Goal: Check status: Check status

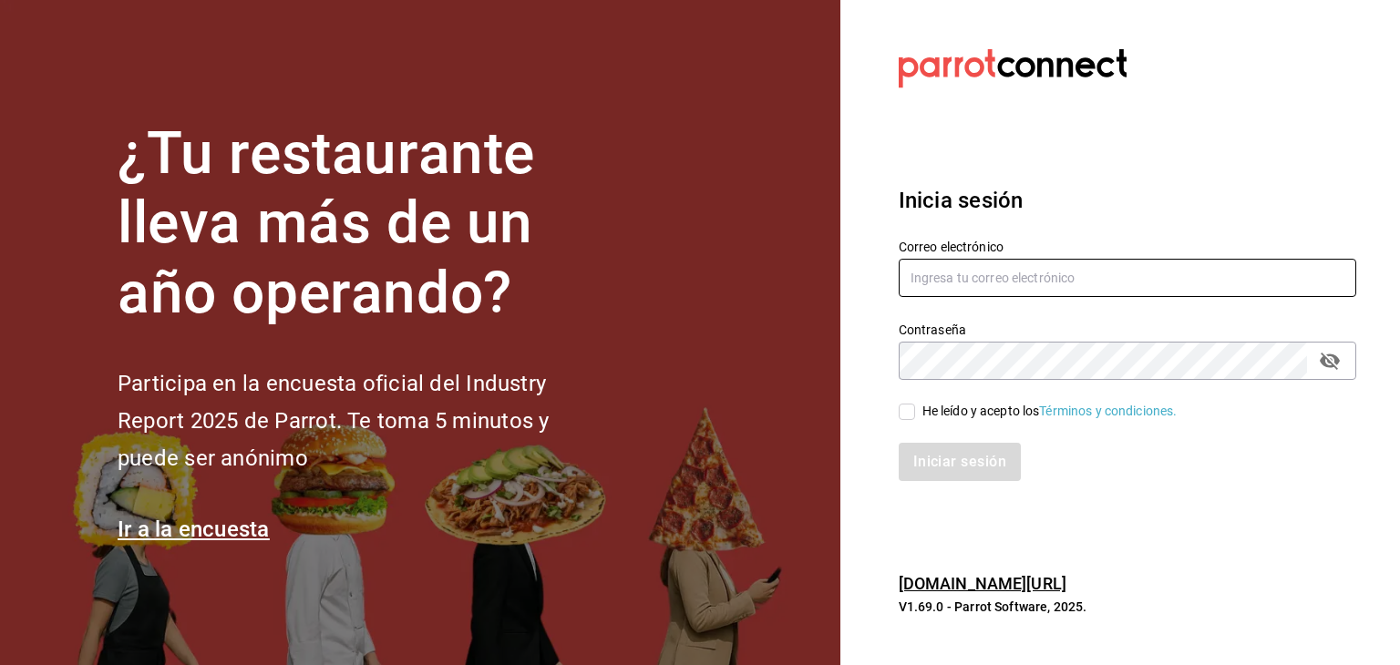
type input "landa1847@hotmail.com"
click at [910, 413] on input "He leído y acepto los Términos y condiciones." at bounding box center [907, 412] width 16 height 16
checkbox input "true"
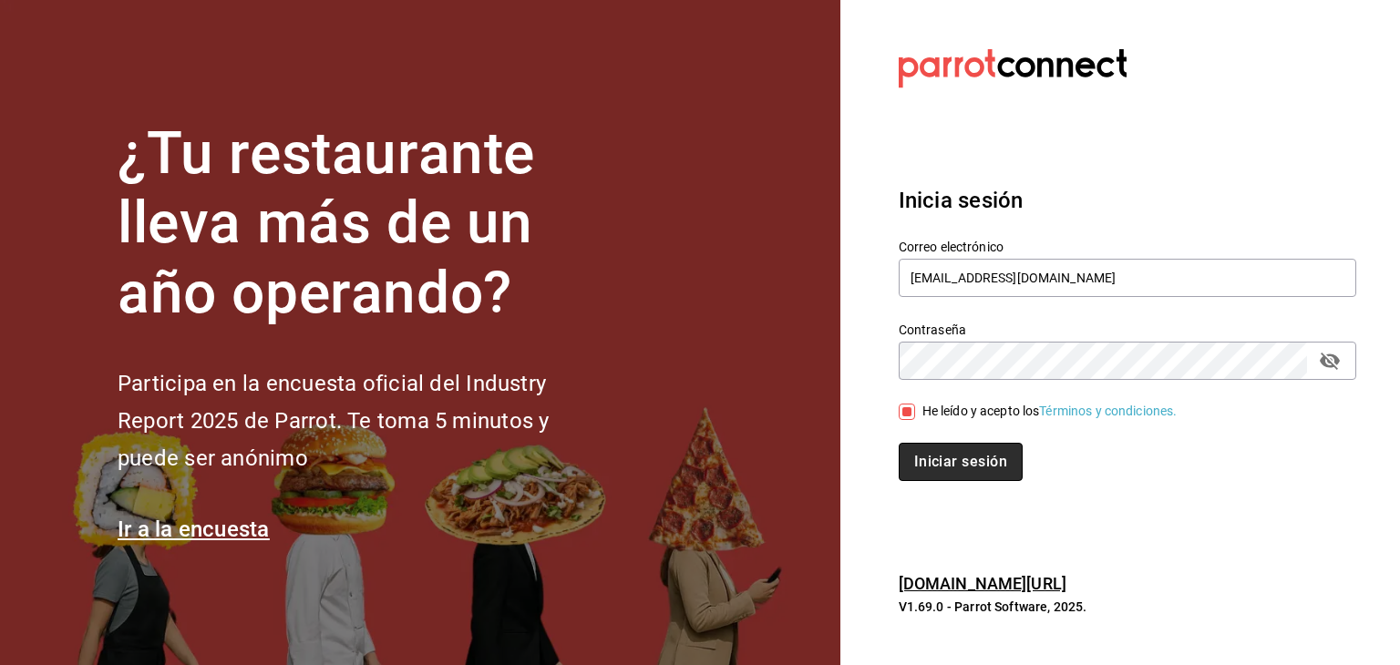
click at [958, 454] on button "Iniciar sesión" at bounding box center [961, 462] width 124 height 38
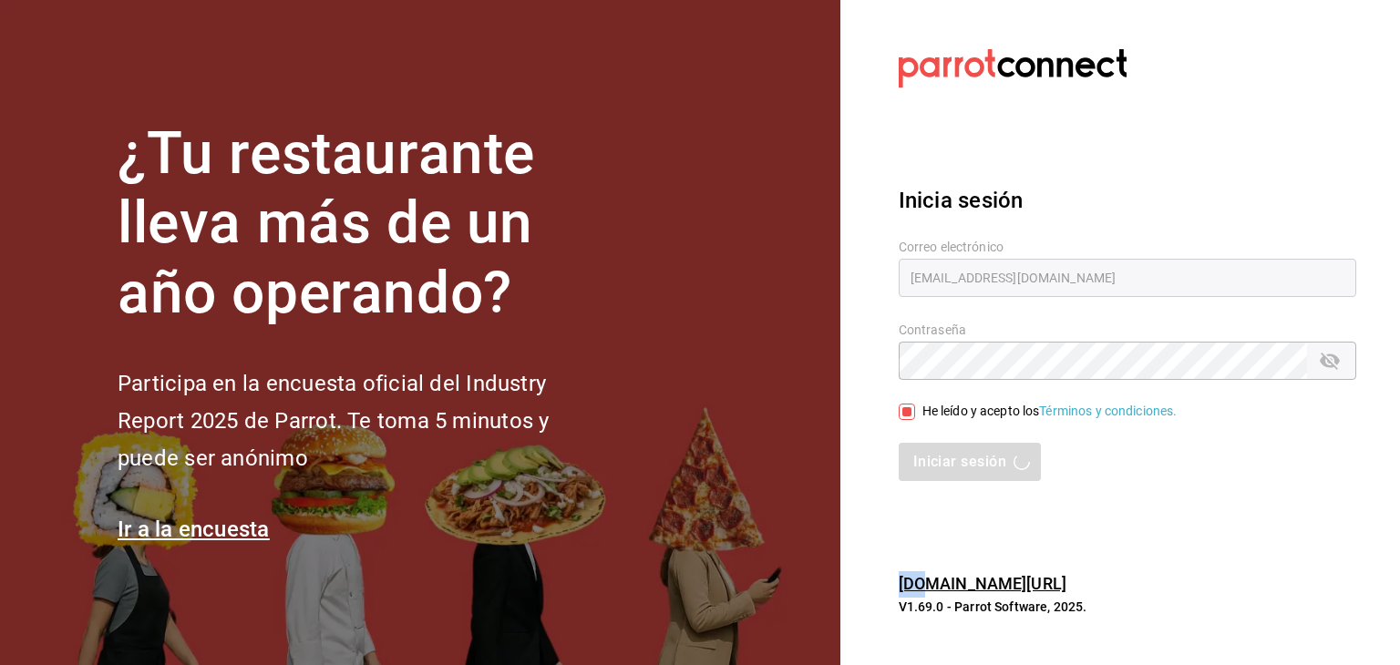
click at [958, 454] on div "Iniciar sesión" at bounding box center [1128, 462] width 458 height 38
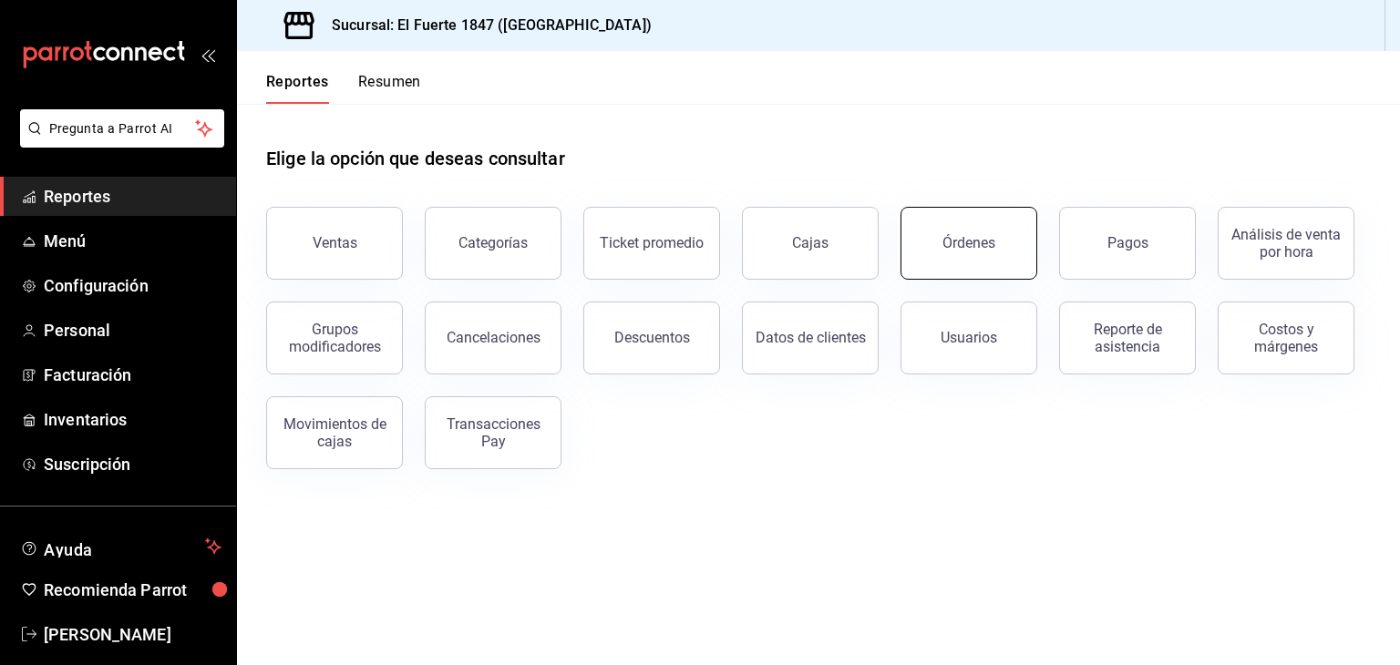
click at [1021, 258] on button "Órdenes" at bounding box center [968, 243] width 137 height 73
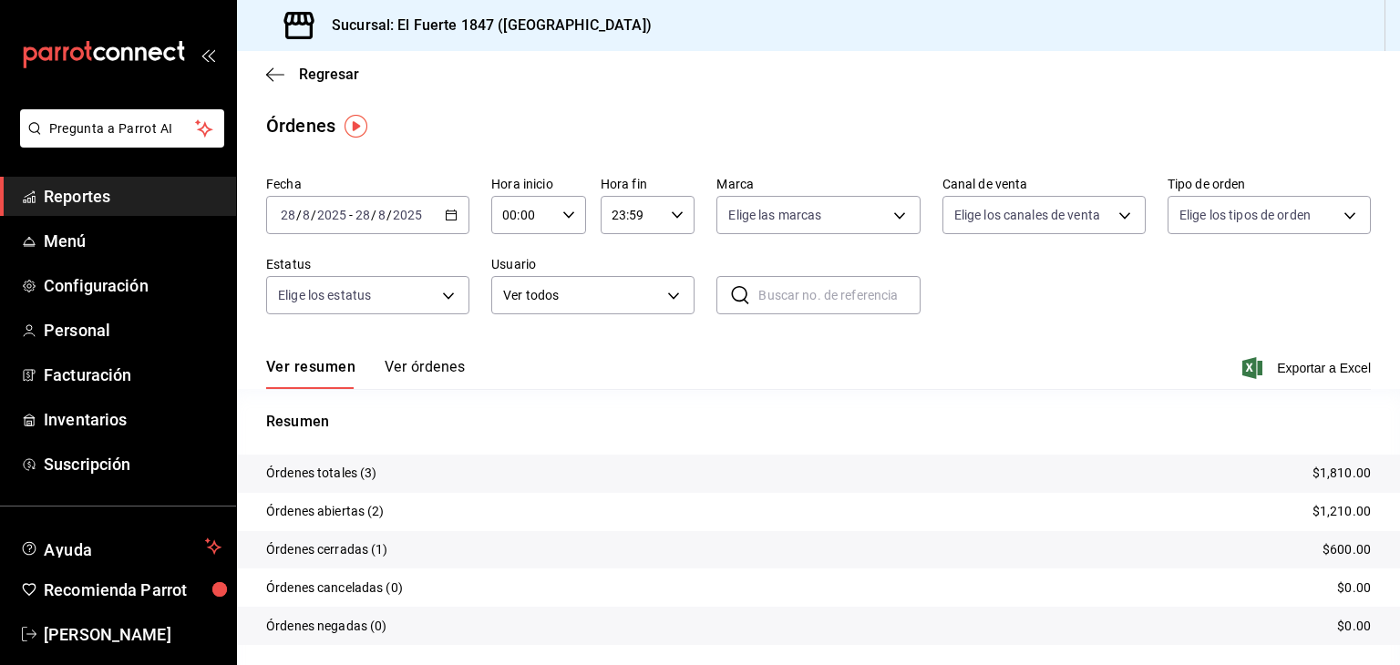
click at [434, 369] on button "Ver órdenes" at bounding box center [425, 373] width 80 height 31
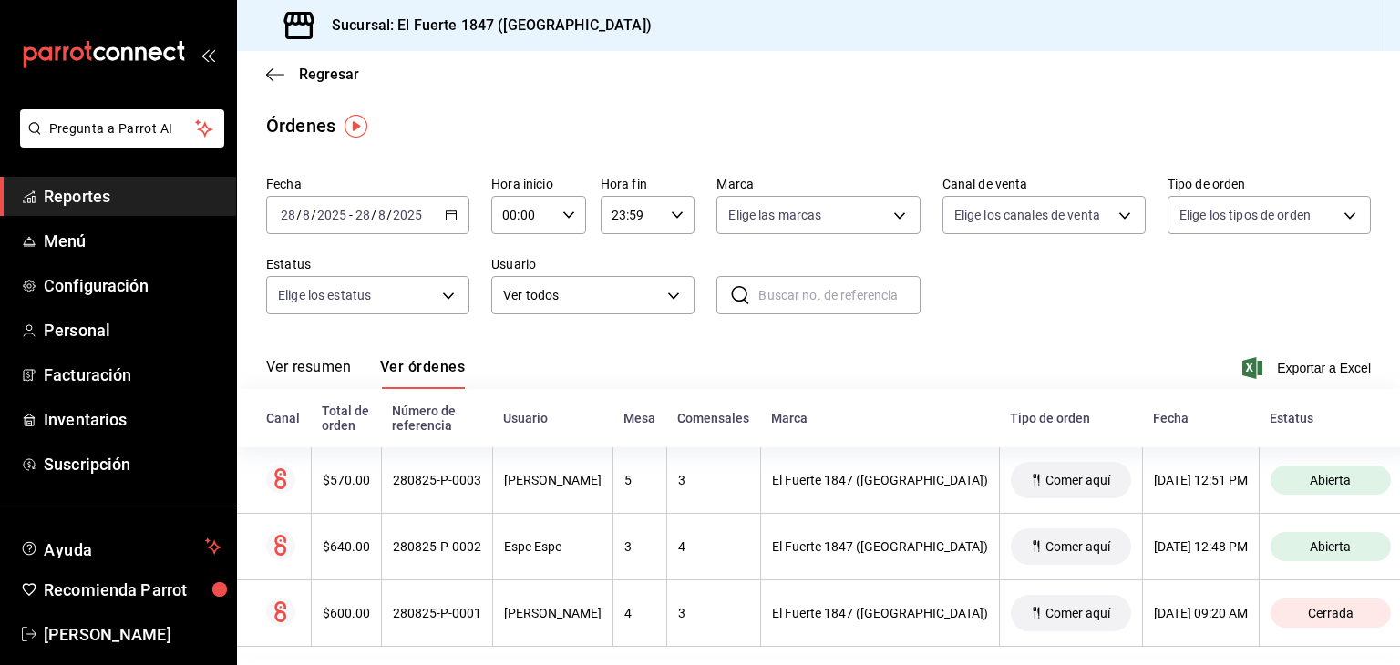
click at [434, 369] on button "Ver órdenes" at bounding box center [422, 373] width 85 height 31
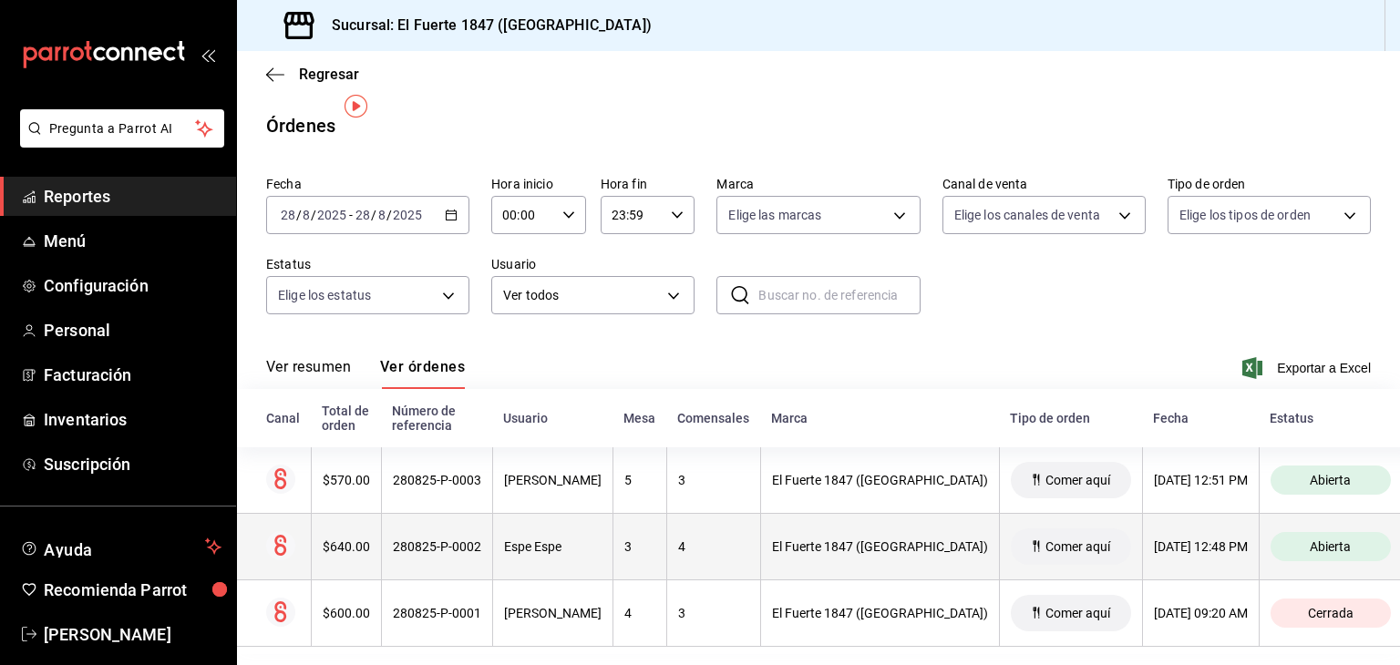
scroll to position [19, 0]
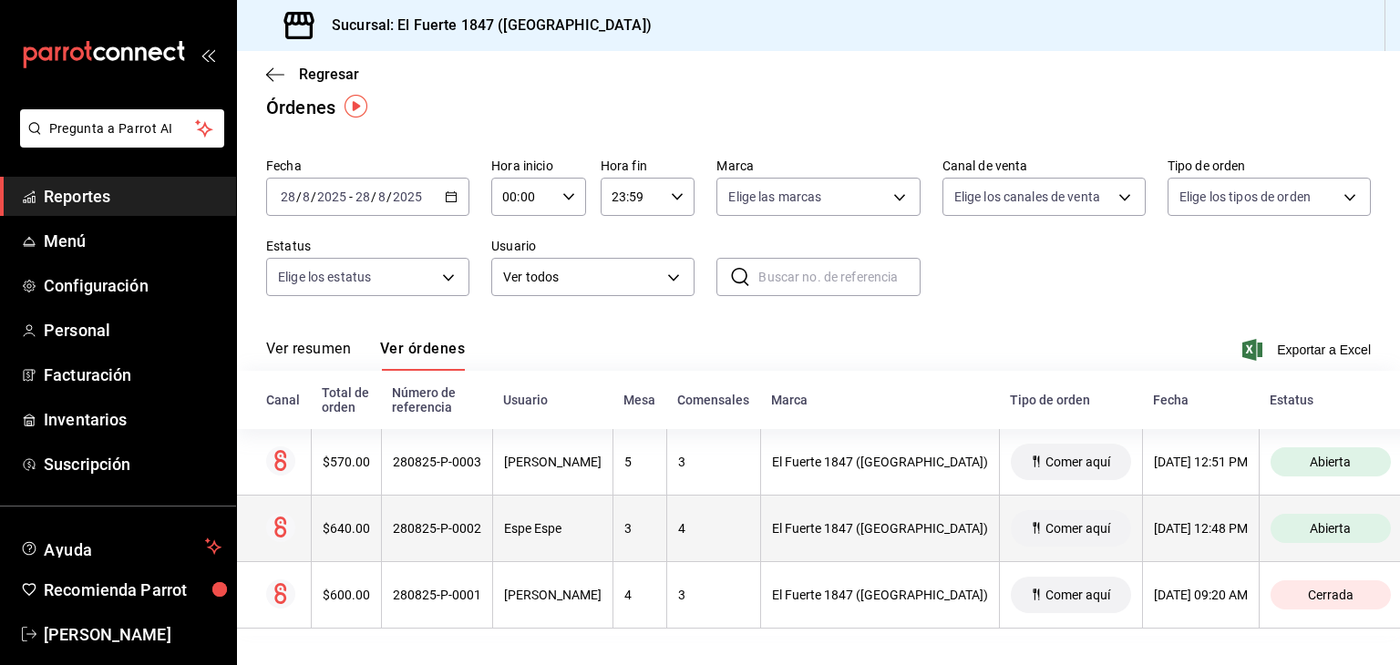
drag, startPoint x: 603, startPoint y: 530, endPoint x: 559, endPoint y: 527, distance: 44.8
click at [559, 527] on div "Espe Espe" at bounding box center [553, 528] width 98 height 15
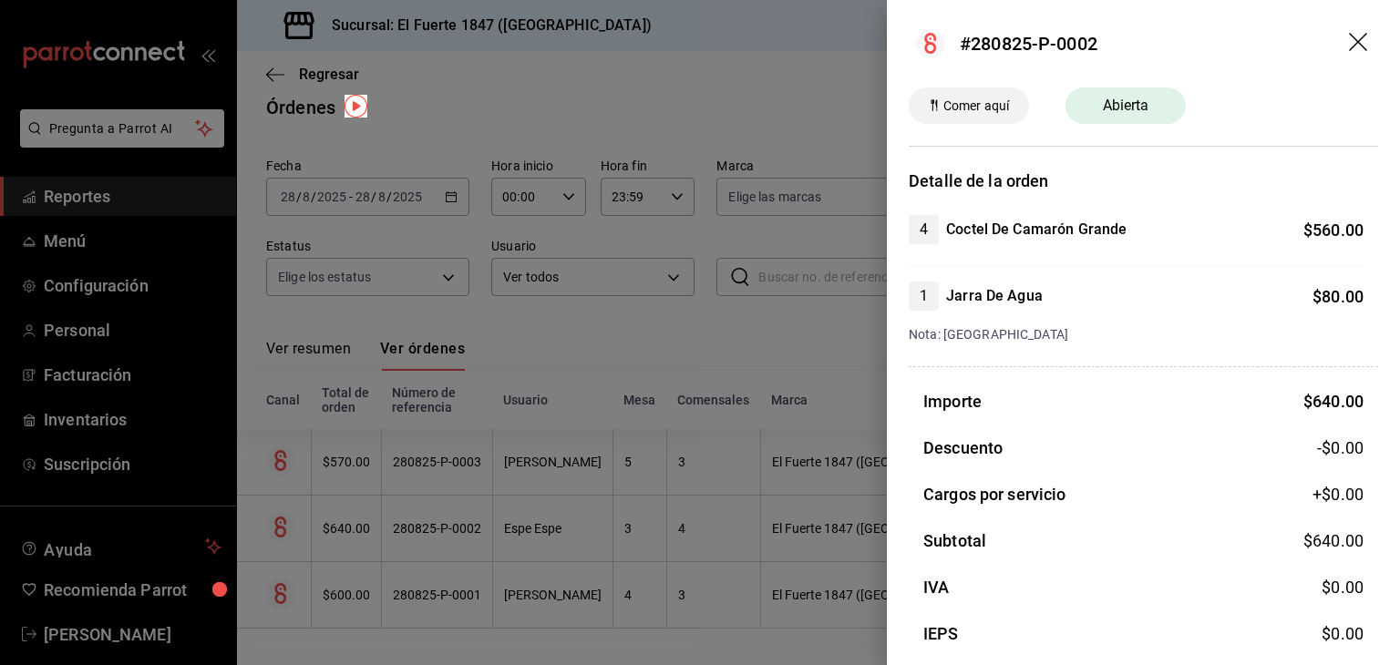
click at [1349, 36] on icon "drag" at bounding box center [1360, 44] width 22 height 22
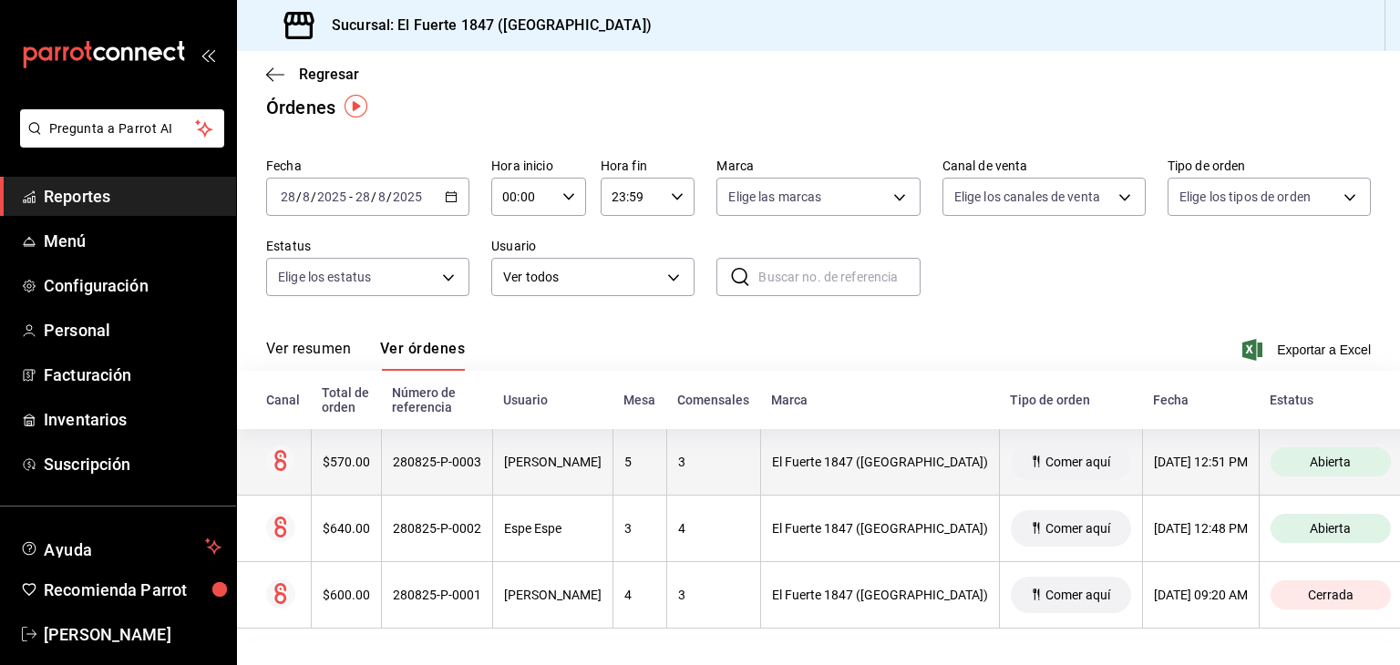
click at [420, 468] on div "280825-P-0003" at bounding box center [437, 462] width 88 height 15
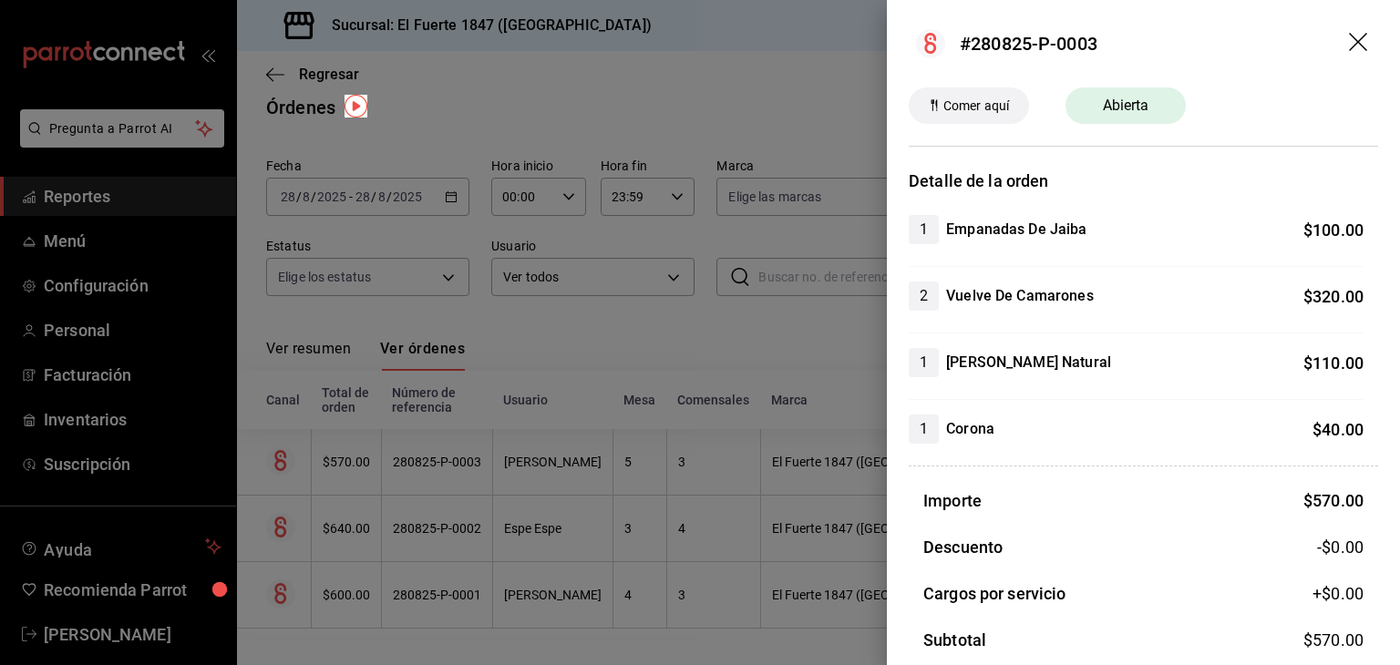
click at [1349, 39] on icon "drag" at bounding box center [1358, 42] width 18 height 18
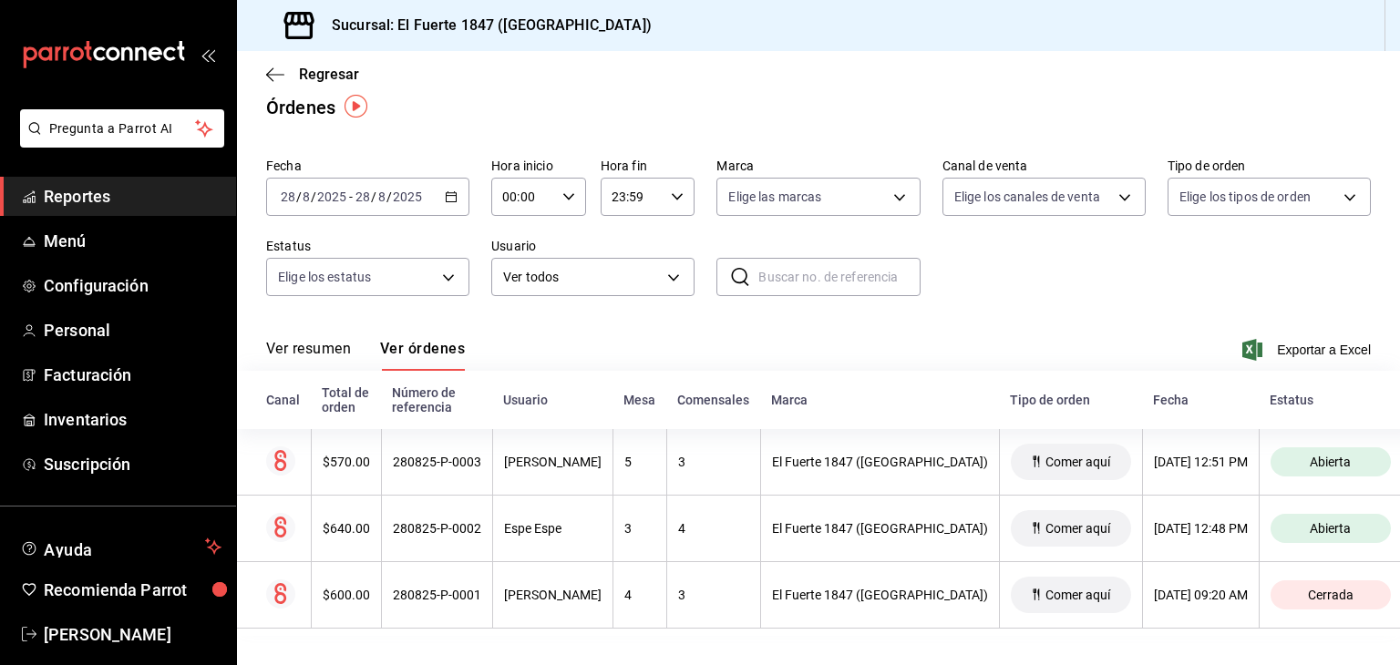
click at [262, 77] on div "Regresar" at bounding box center [818, 74] width 1163 height 46
click at [273, 77] on icon "button" at bounding box center [275, 75] width 18 height 16
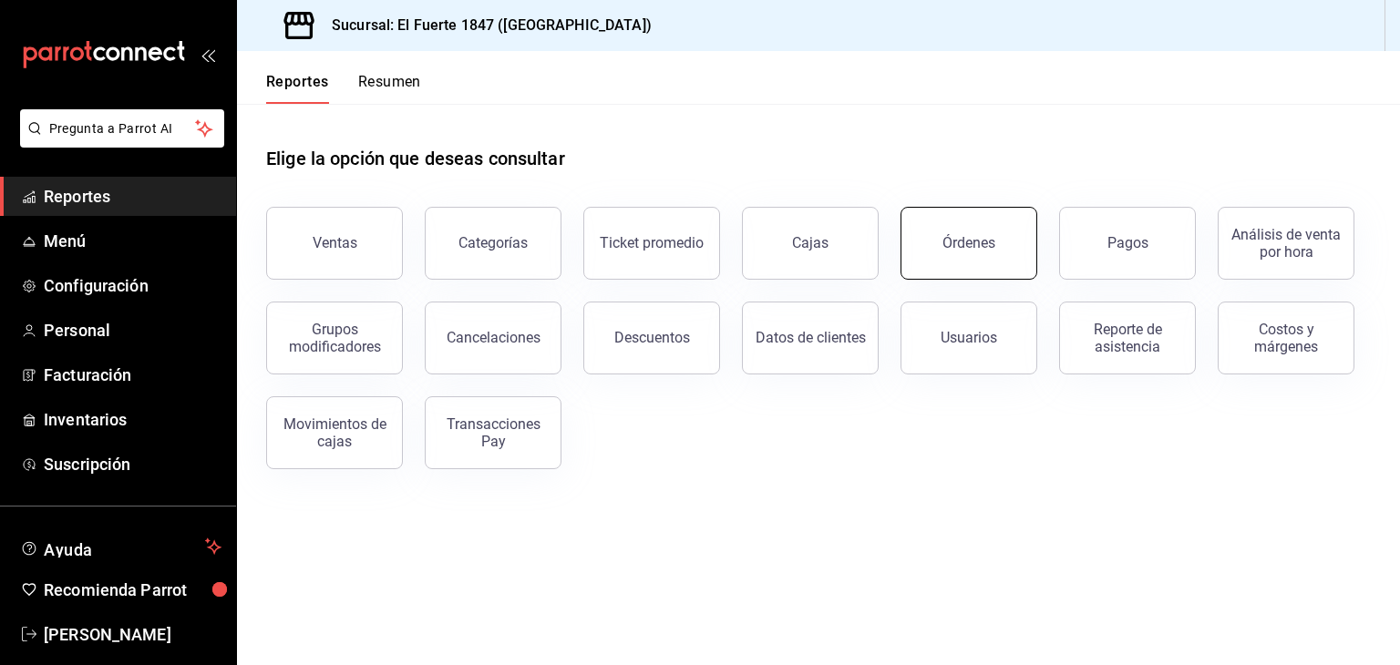
click at [962, 263] on button "Órdenes" at bounding box center [968, 243] width 137 height 73
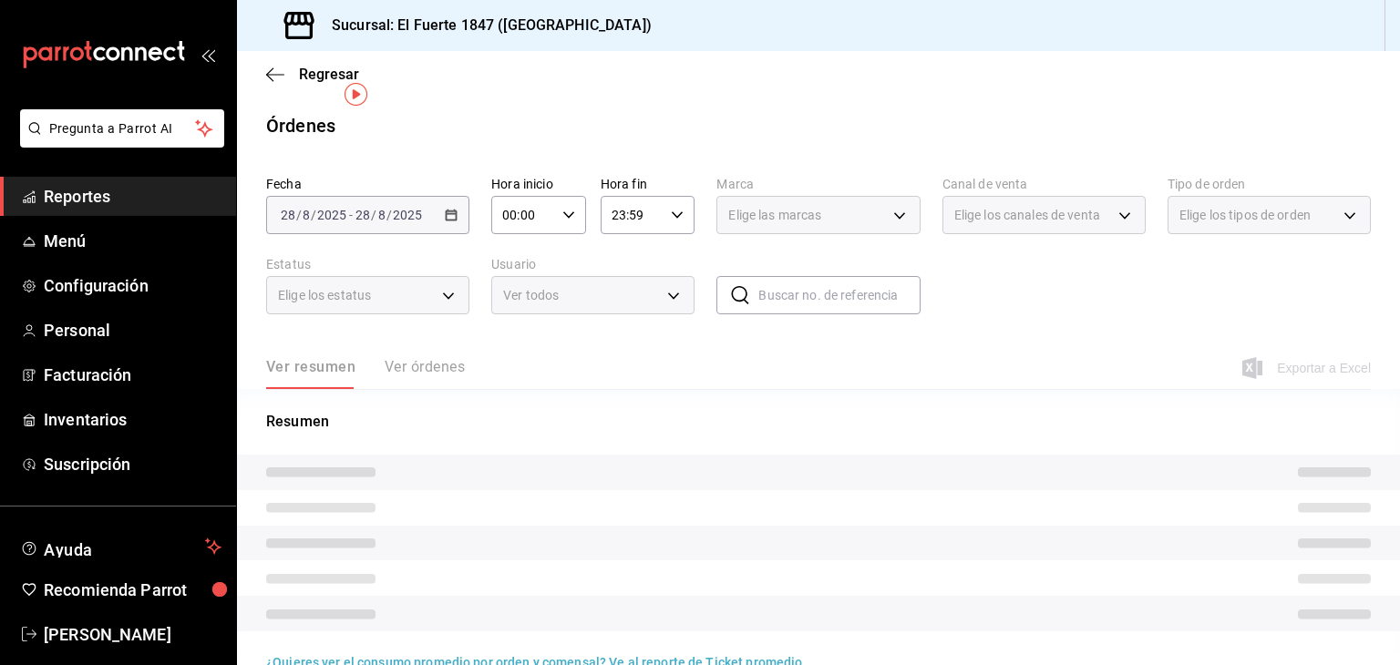
scroll to position [31, 0]
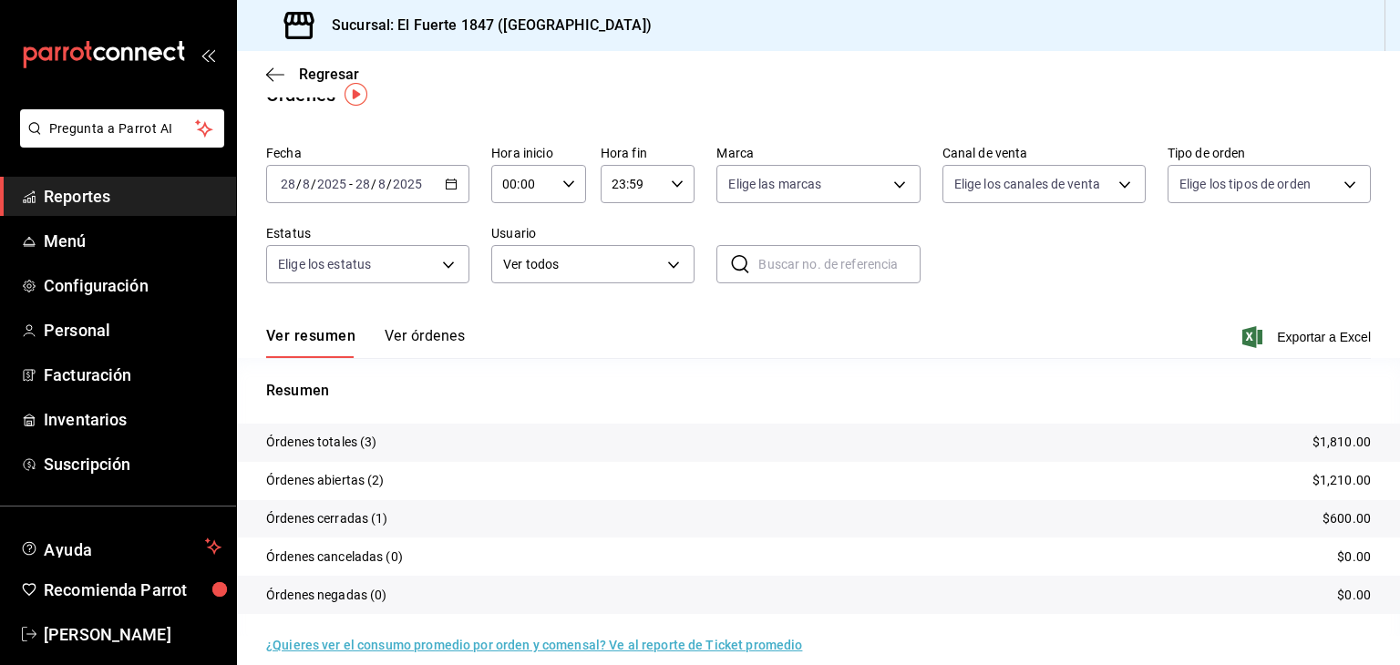
drag, startPoint x: 420, startPoint y: 347, endPoint x: 426, endPoint y: 334, distance: 13.9
click at [386, 336] on button "Ver órdenes" at bounding box center [425, 342] width 80 height 31
click at [426, 305] on div "Fecha [DATE] [DATE] - [DATE] [DATE] Hora inicio 00:00 Hora inicio Hora fin 23:5…" at bounding box center [818, 222] width 1105 height 168
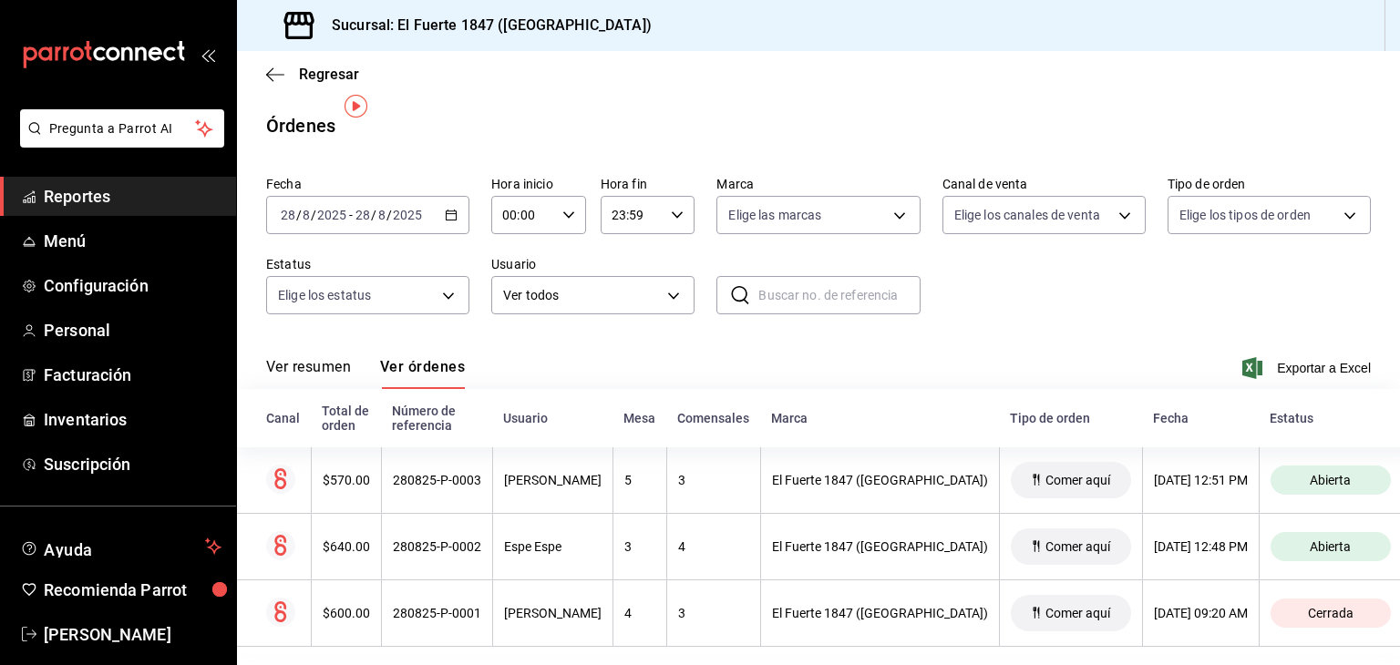
scroll to position [19, 0]
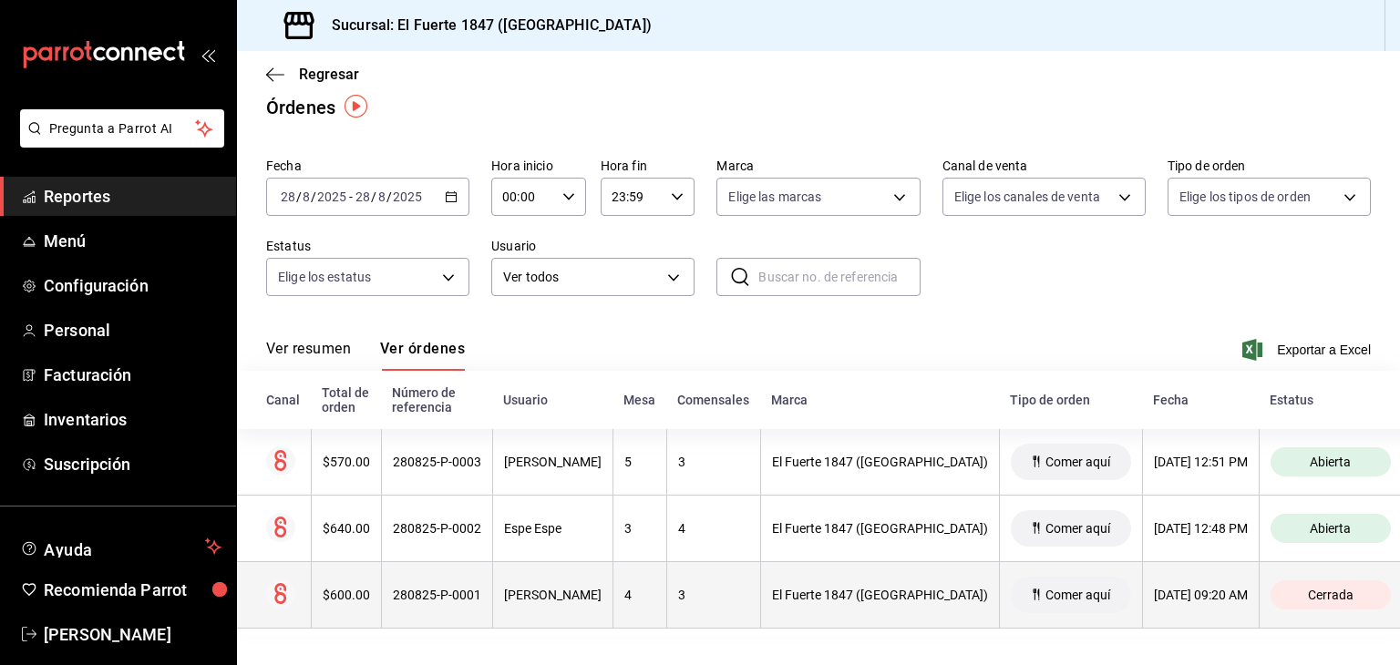
drag, startPoint x: 707, startPoint y: 586, endPoint x: 526, endPoint y: 621, distance: 184.6
drag, startPoint x: 526, startPoint y: 621, endPoint x: 479, endPoint y: 602, distance: 49.9
drag, startPoint x: 479, startPoint y: 602, endPoint x: 1191, endPoint y: 603, distance: 711.8
click at [1191, 603] on th "[DATE] 09:20 AM" at bounding box center [1200, 595] width 117 height 67
click at [907, 581] on th "El Fuerte 1847 ([GEOGRAPHIC_DATA])" at bounding box center [879, 595] width 239 height 67
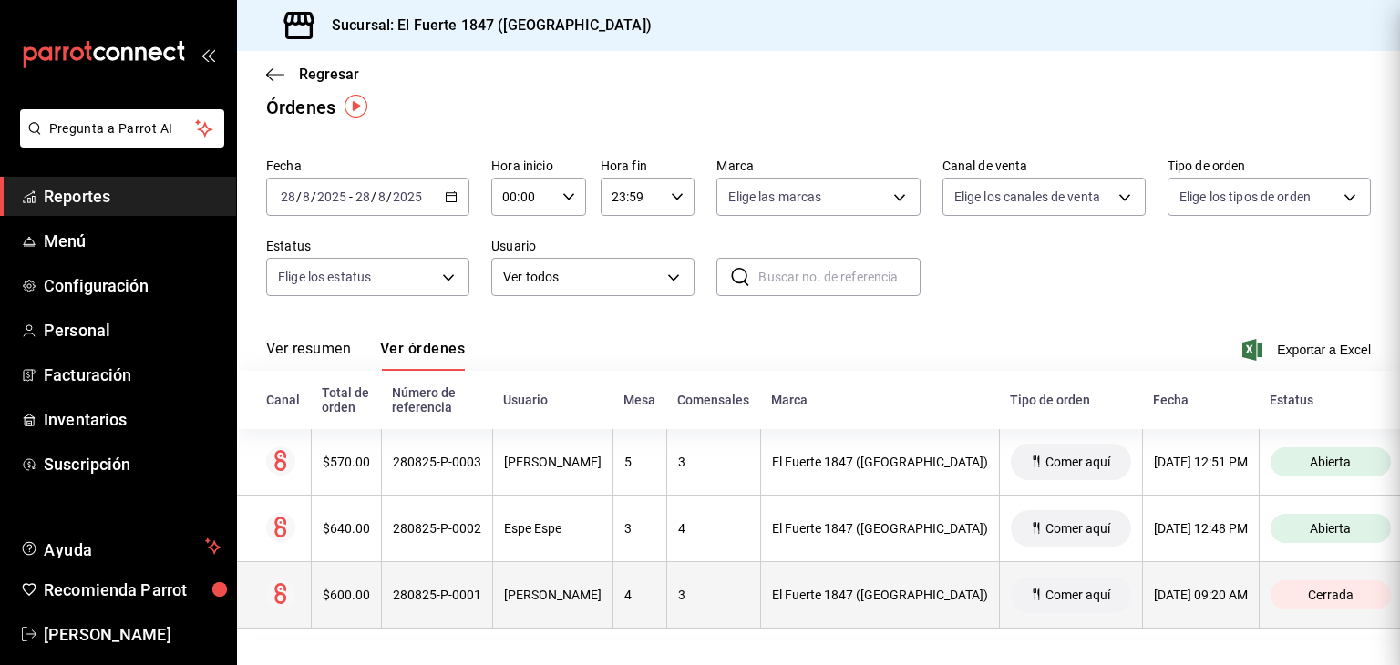
click at [907, 581] on div at bounding box center [700, 332] width 1400 height 665
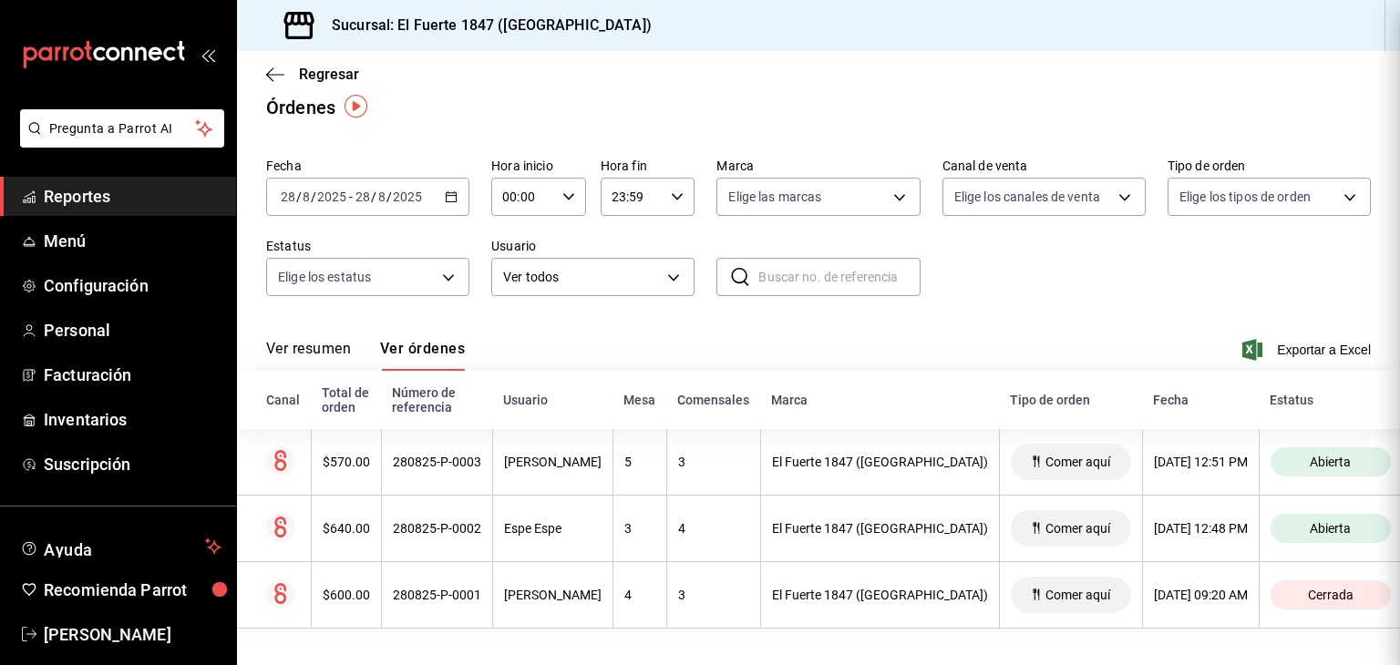
click at [907, 581] on div at bounding box center [700, 332] width 1400 height 665
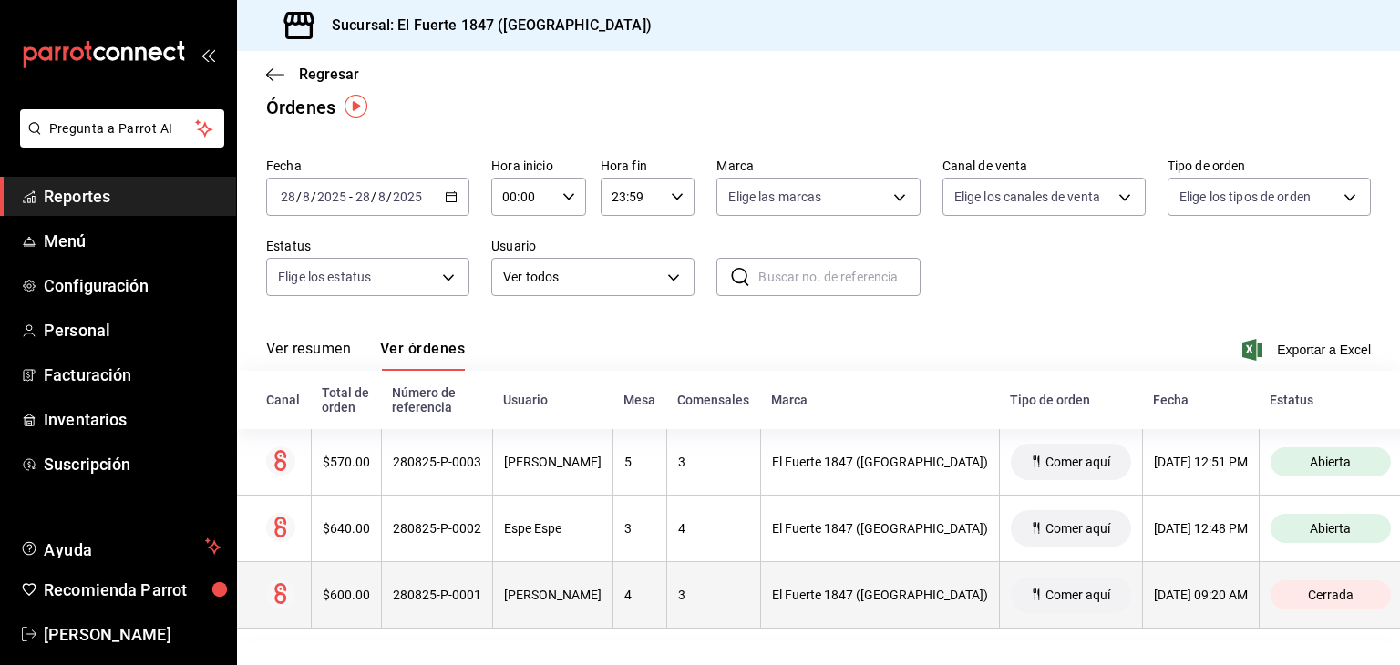
click at [696, 591] on div "3" at bounding box center [713, 595] width 71 height 15
drag, startPoint x: 696, startPoint y: 591, endPoint x: 642, endPoint y: 574, distance: 57.1
click at [642, 574] on th "4" at bounding box center [639, 595] width 54 height 67
click at [569, 594] on div "[PERSON_NAME]" at bounding box center [553, 595] width 98 height 15
